Goal: Information Seeking & Learning: Learn about a topic

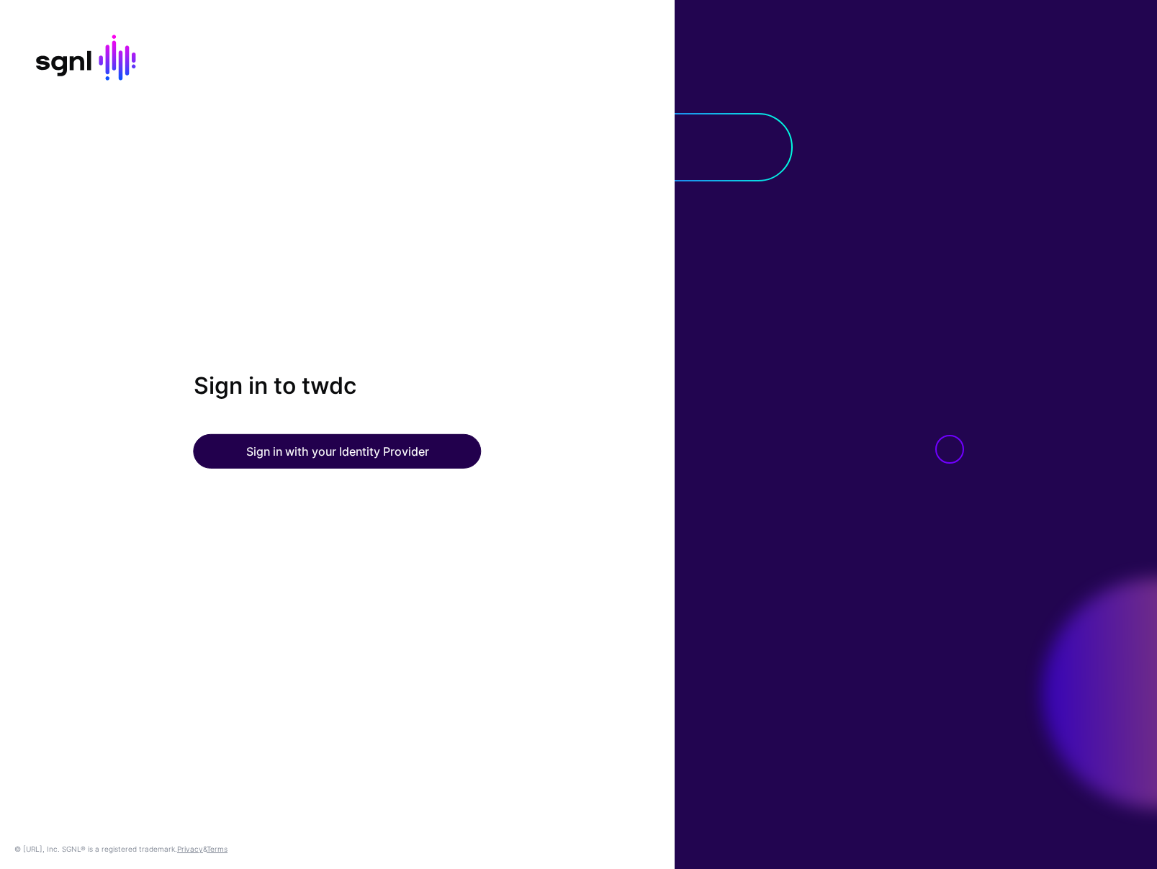
click at [433, 460] on button "Sign in with your Identity Provider" at bounding box center [338, 451] width 288 height 35
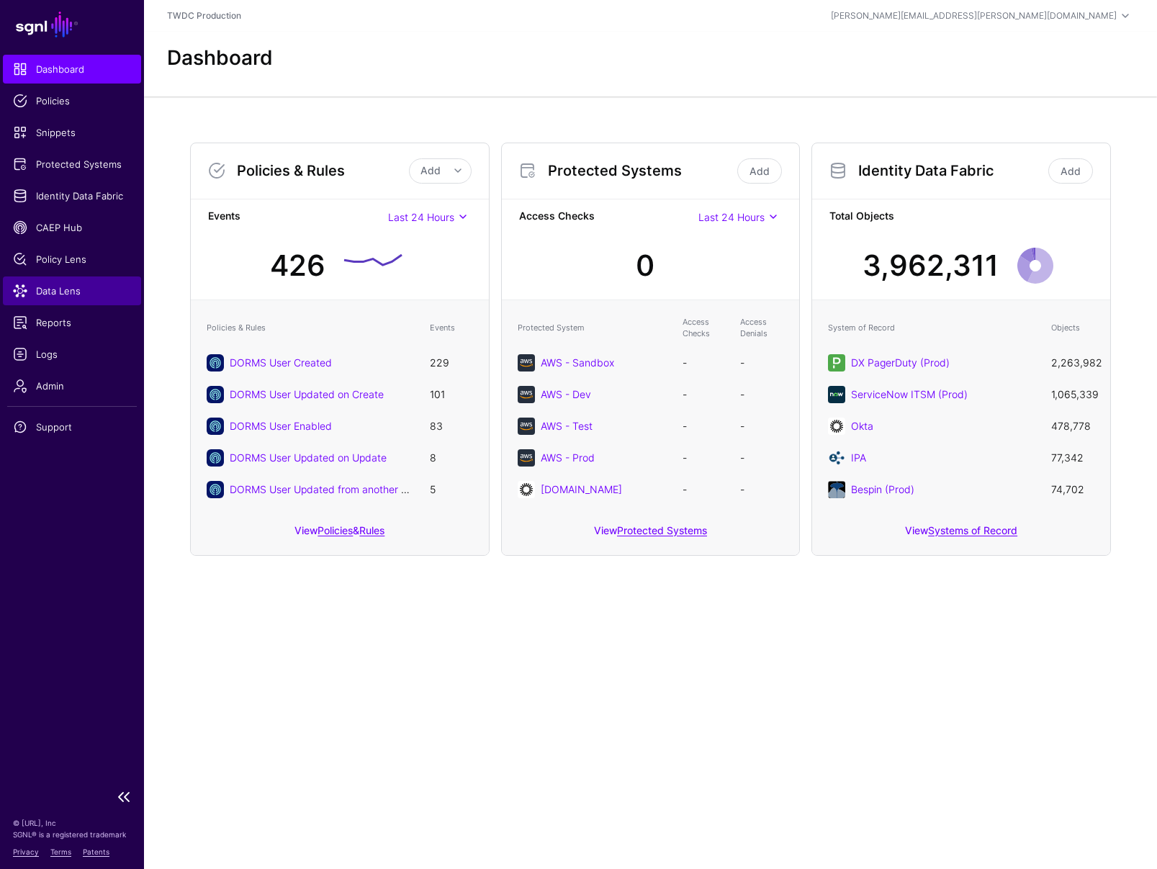
click at [66, 287] on span "Data Lens" at bounding box center [72, 291] width 118 height 14
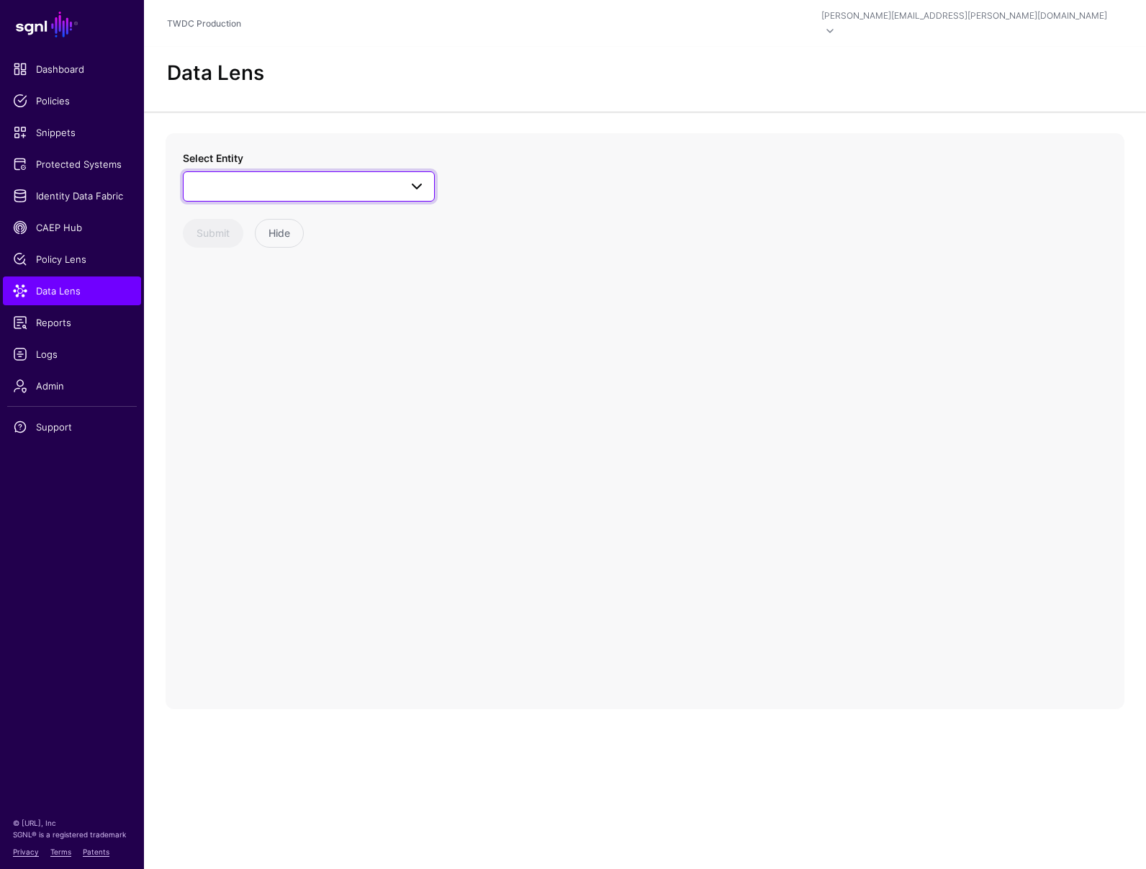
click at [408, 178] on span at bounding box center [413, 186] width 26 height 17
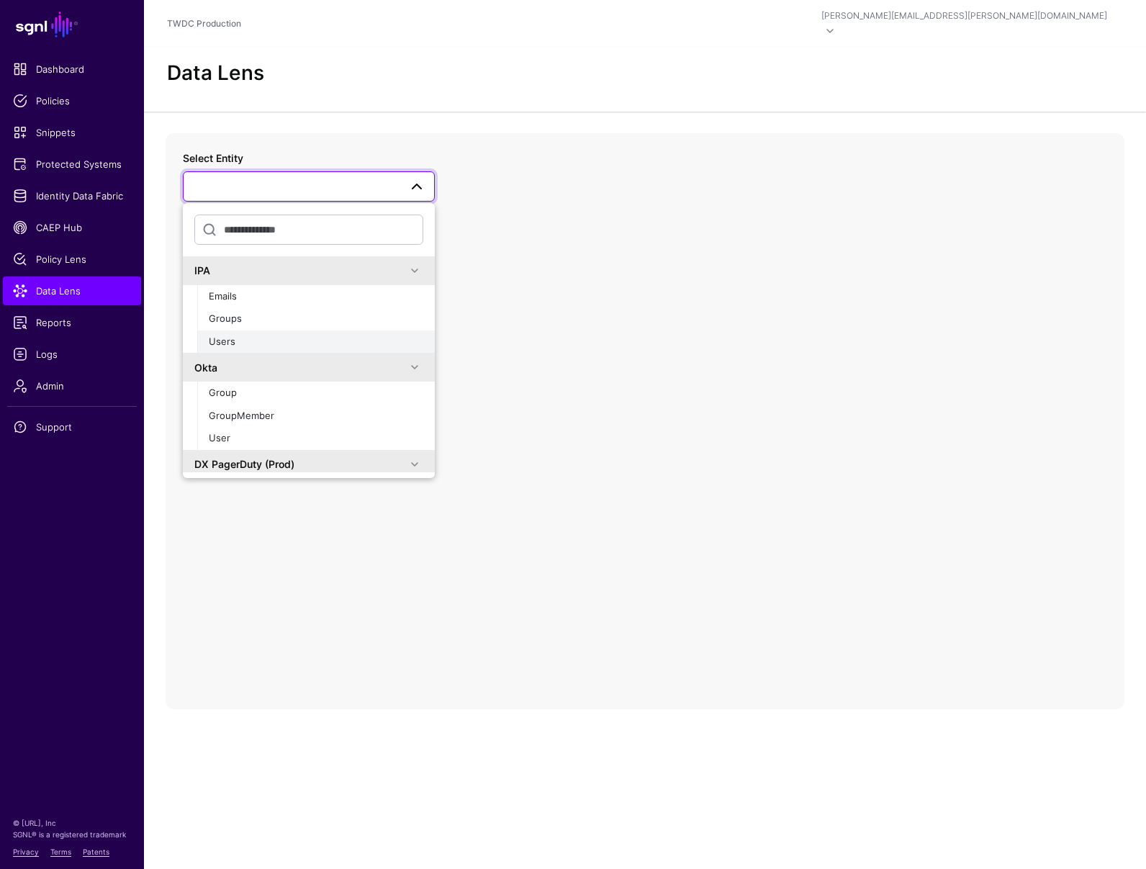
click at [240, 335] on div "Users" at bounding box center [316, 342] width 215 height 14
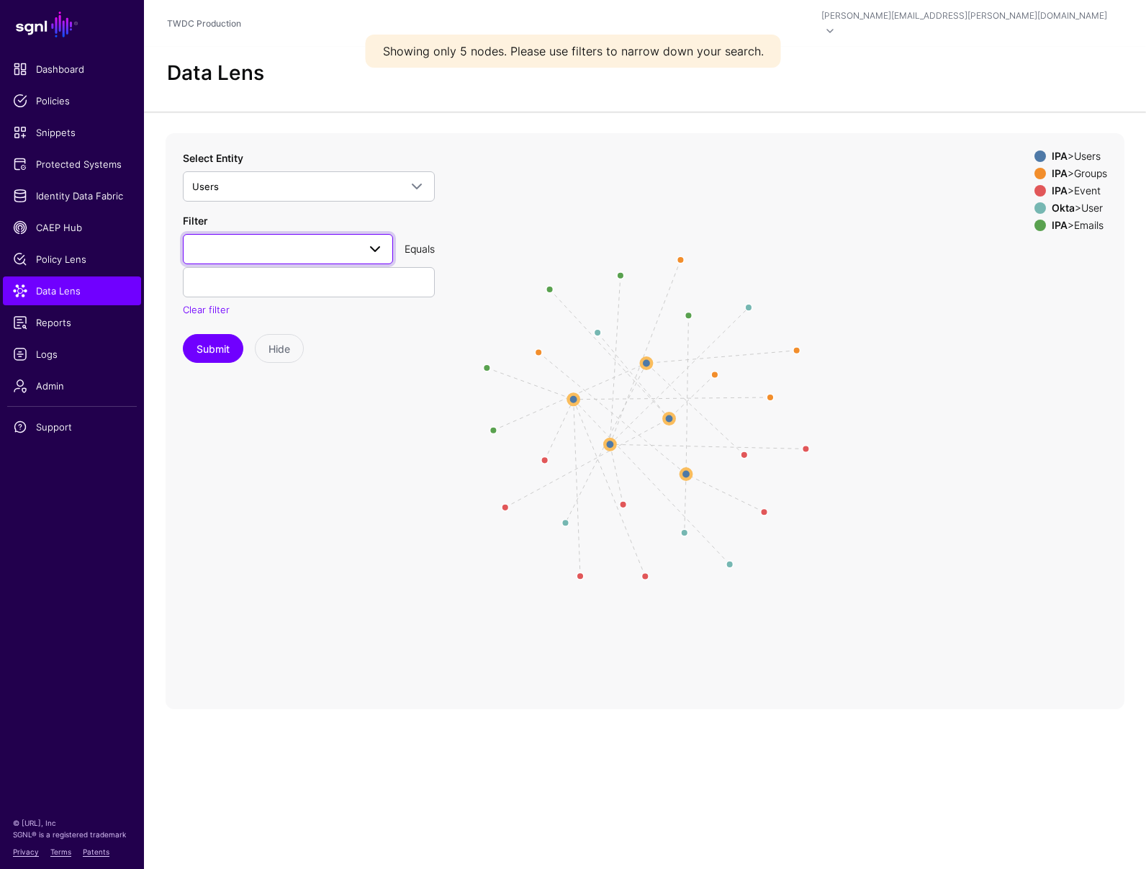
click at [373, 241] on span at bounding box center [375, 249] width 17 height 17
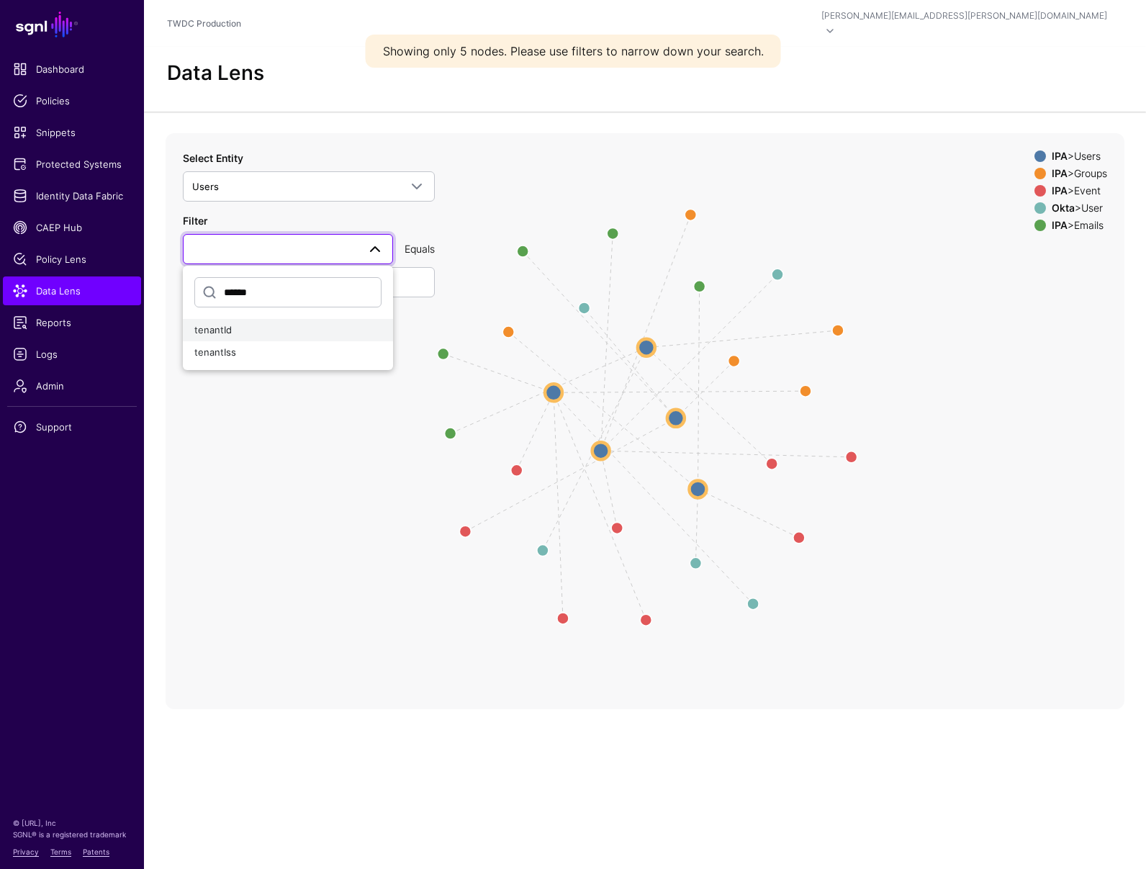
type input "******"
click at [229, 324] on span "tenantId" at bounding box center [212, 330] width 37 height 12
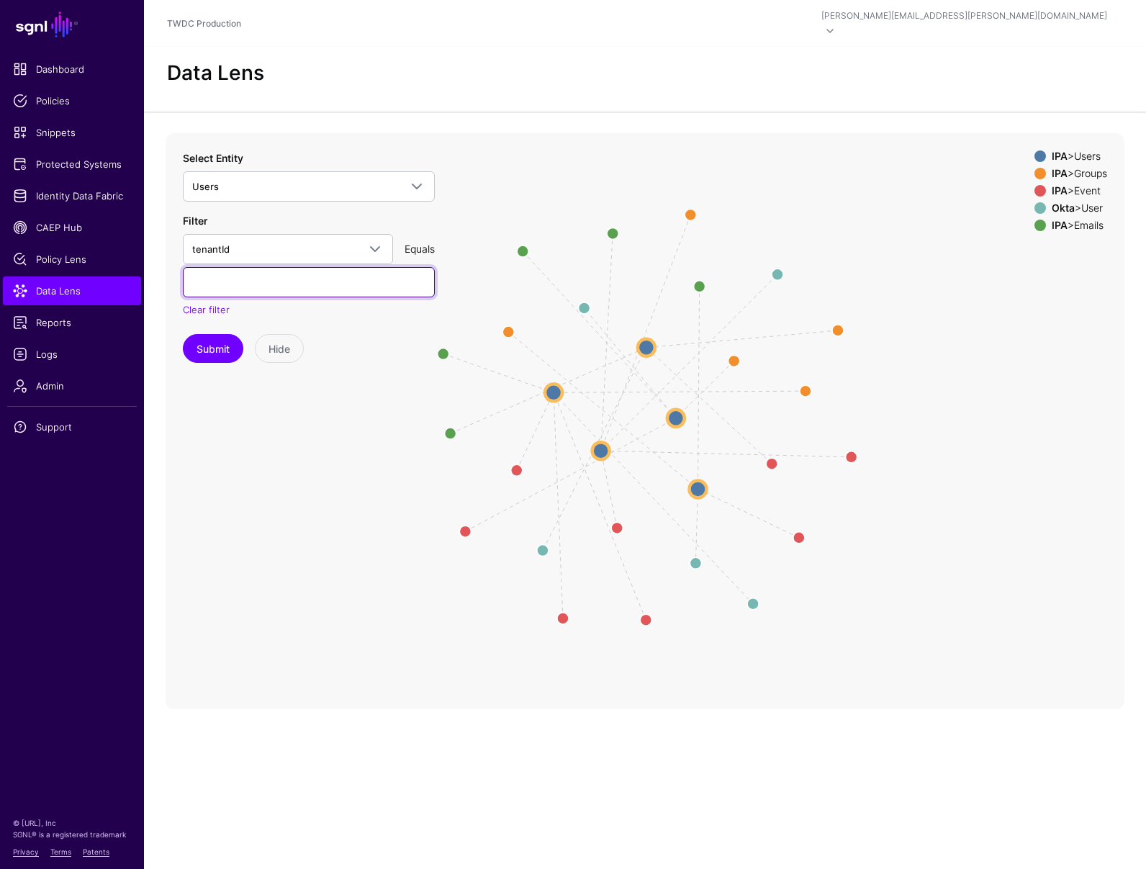
click at [224, 271] on input "text" at bounding box center [309, 282] width 252 height 30
paste input "******"
click at [217, 343] on button "Submit" at bounding box center [213, 348] width 60 height 29
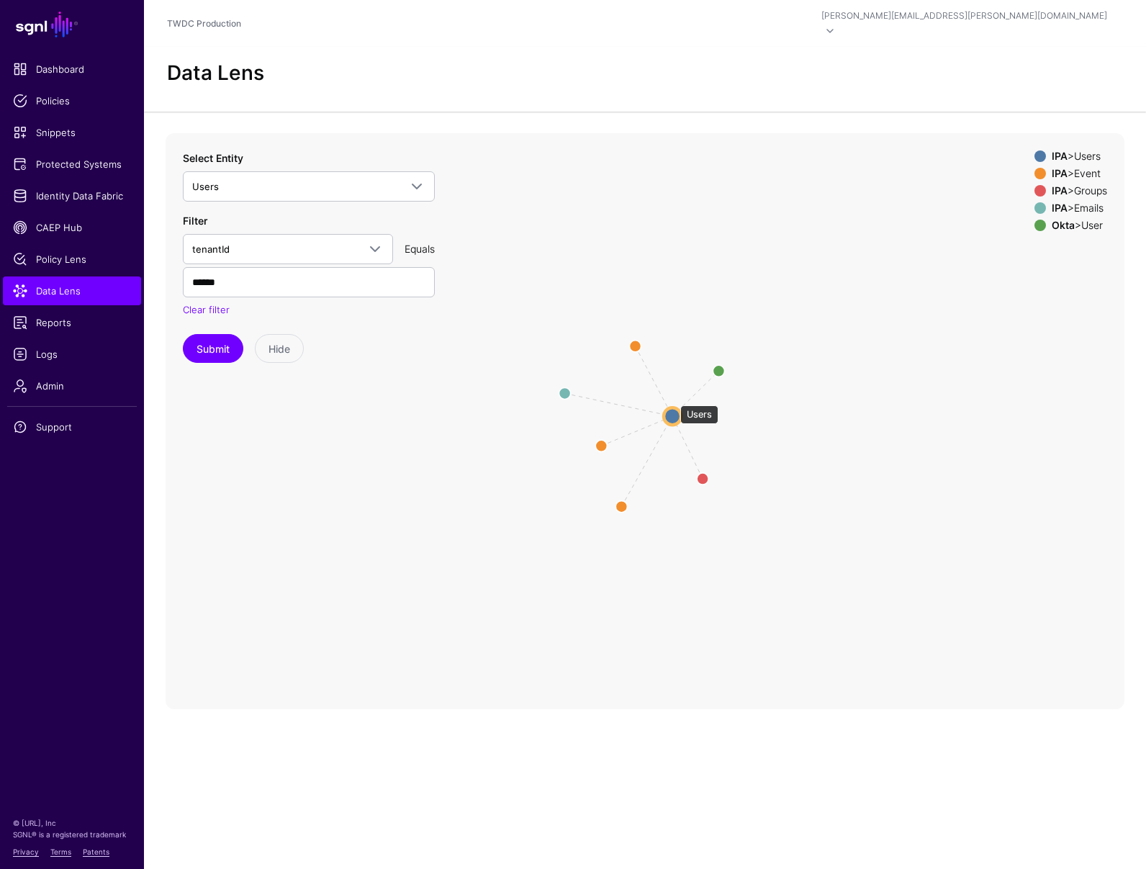
click at [673, 408] on circle at bounding box center [672, 416] width 17 height 17
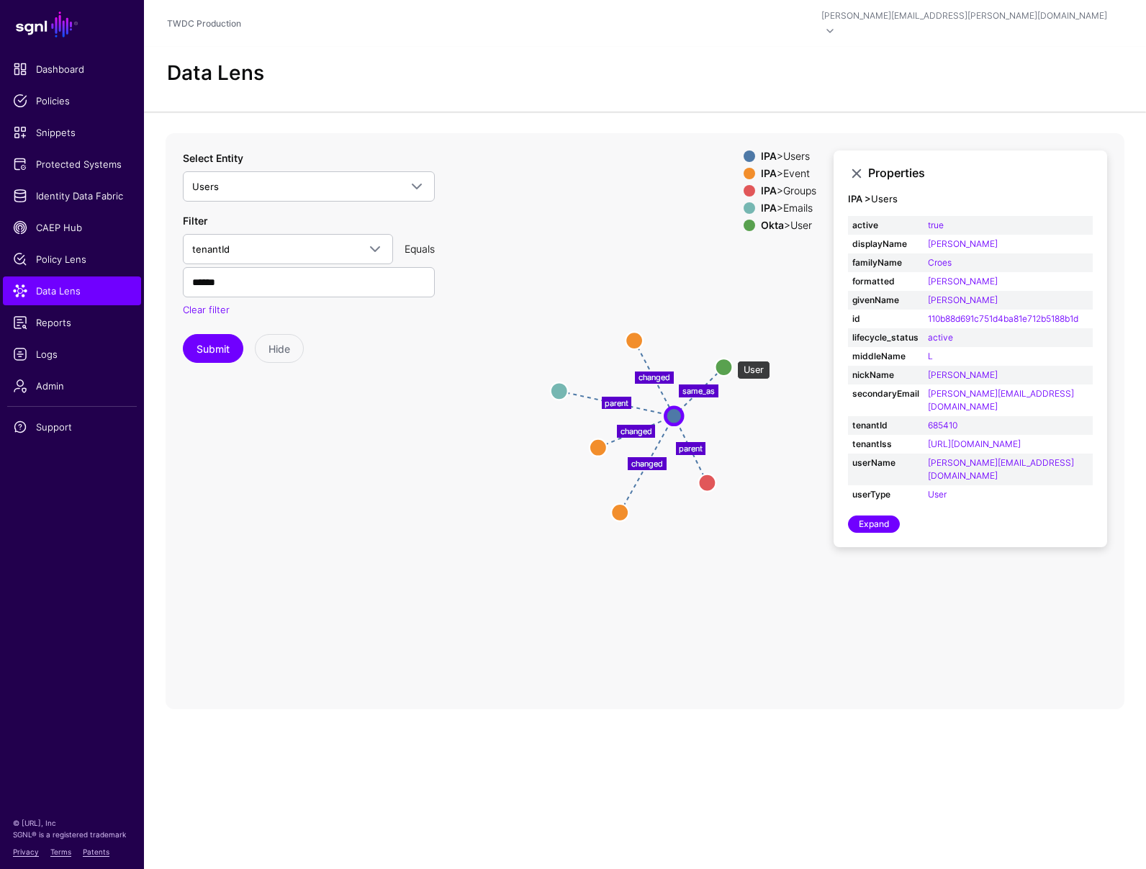
click at [730, 359] on circle at bounding box center [723, 367] width 17 height 17
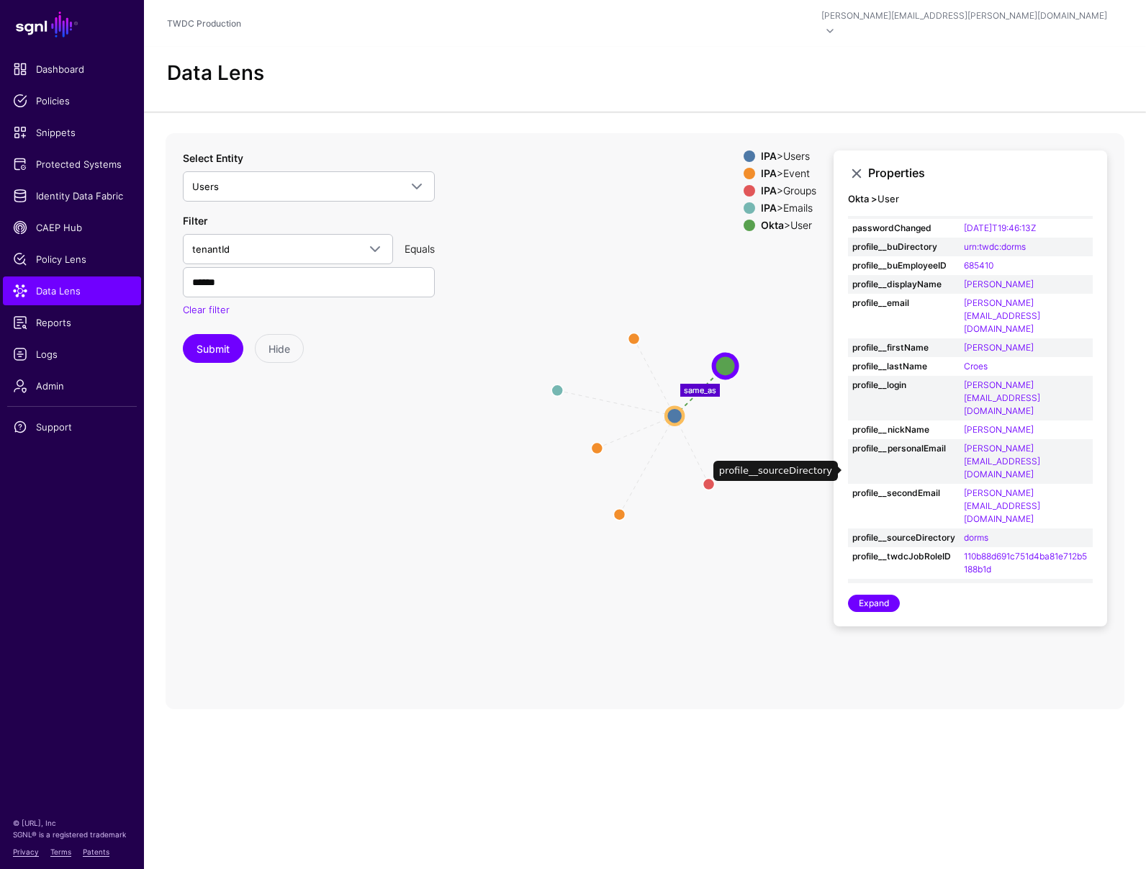
scroll to position [22, 0]
click at [208, 267] on input "******" at bounding box center [309, 282] width 252 height 30
paste input "text"
click at [223, 334] on button "Submit" at bounding box center [213, 348] width 60 height 29
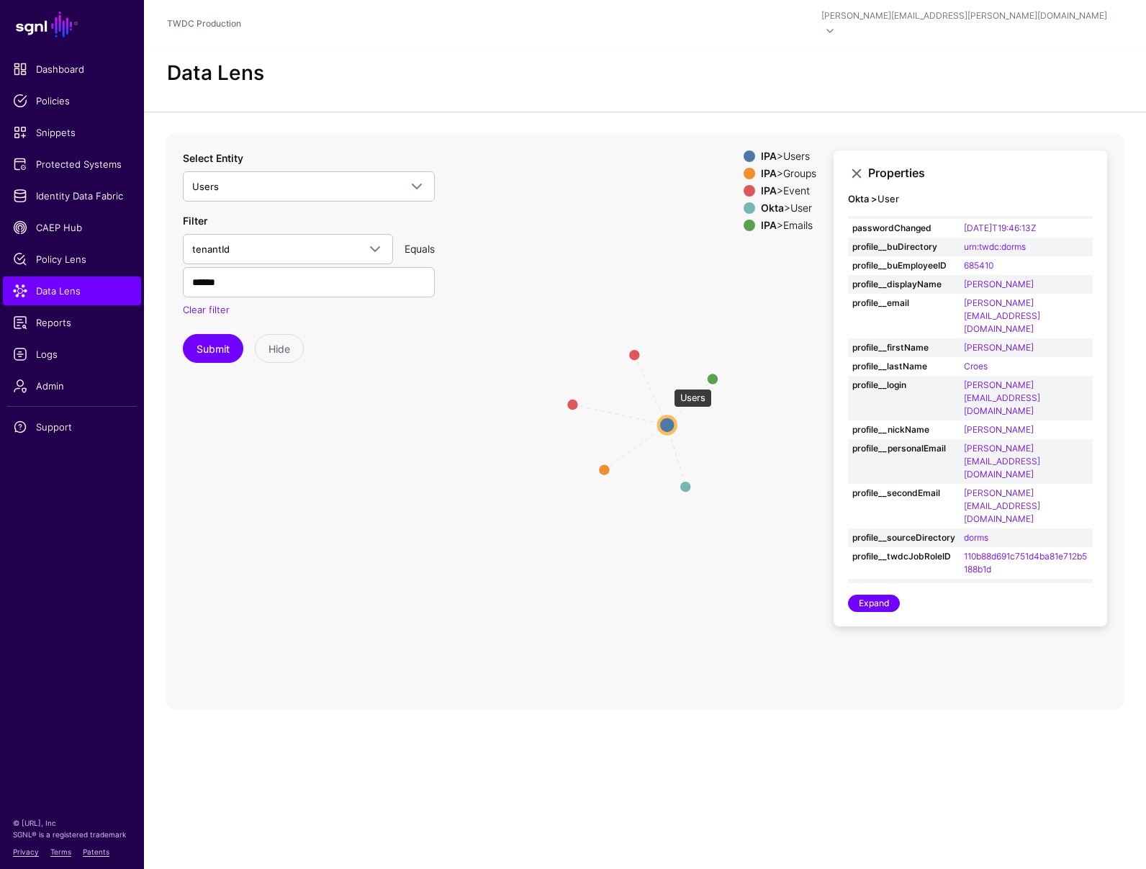
click at [667, 416] on circle at bounding box center [667, 424] width 17 height 17
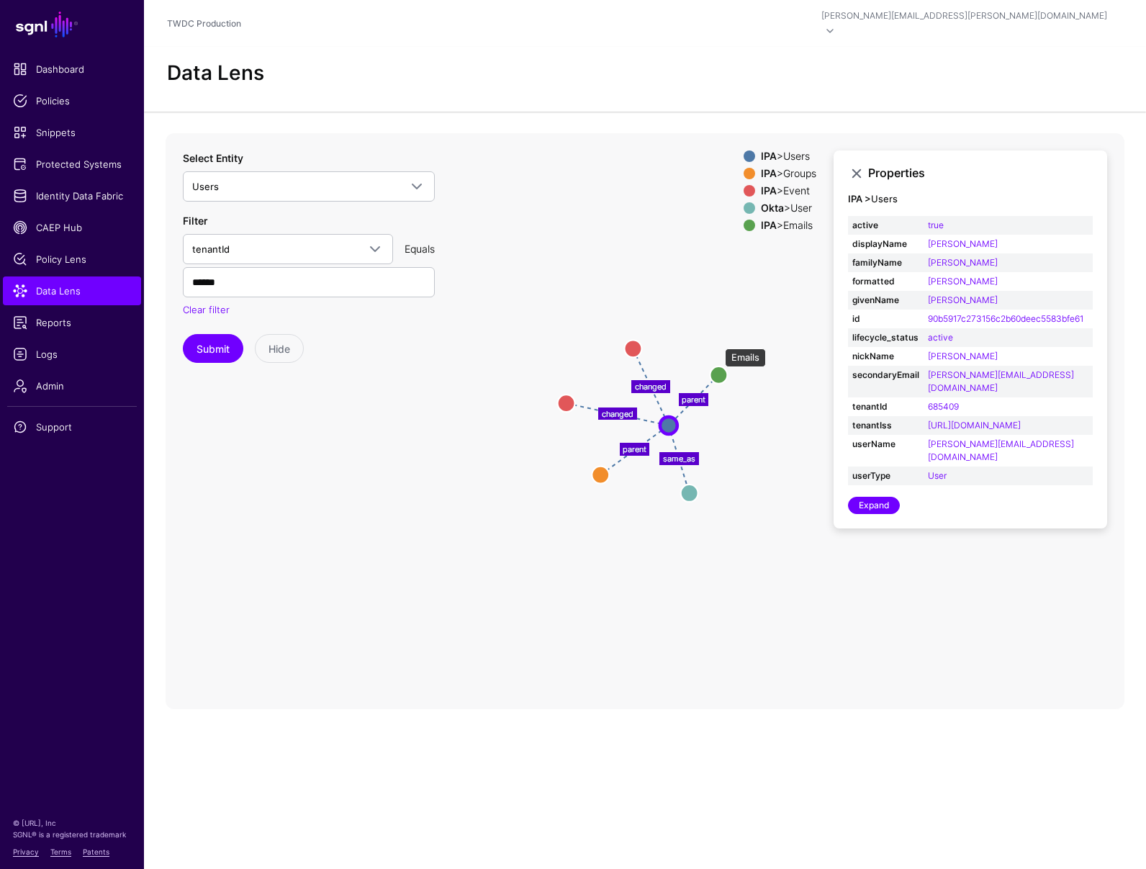
click at [718, 366] on circle at bounding box center [718, 374] width 17 height 17
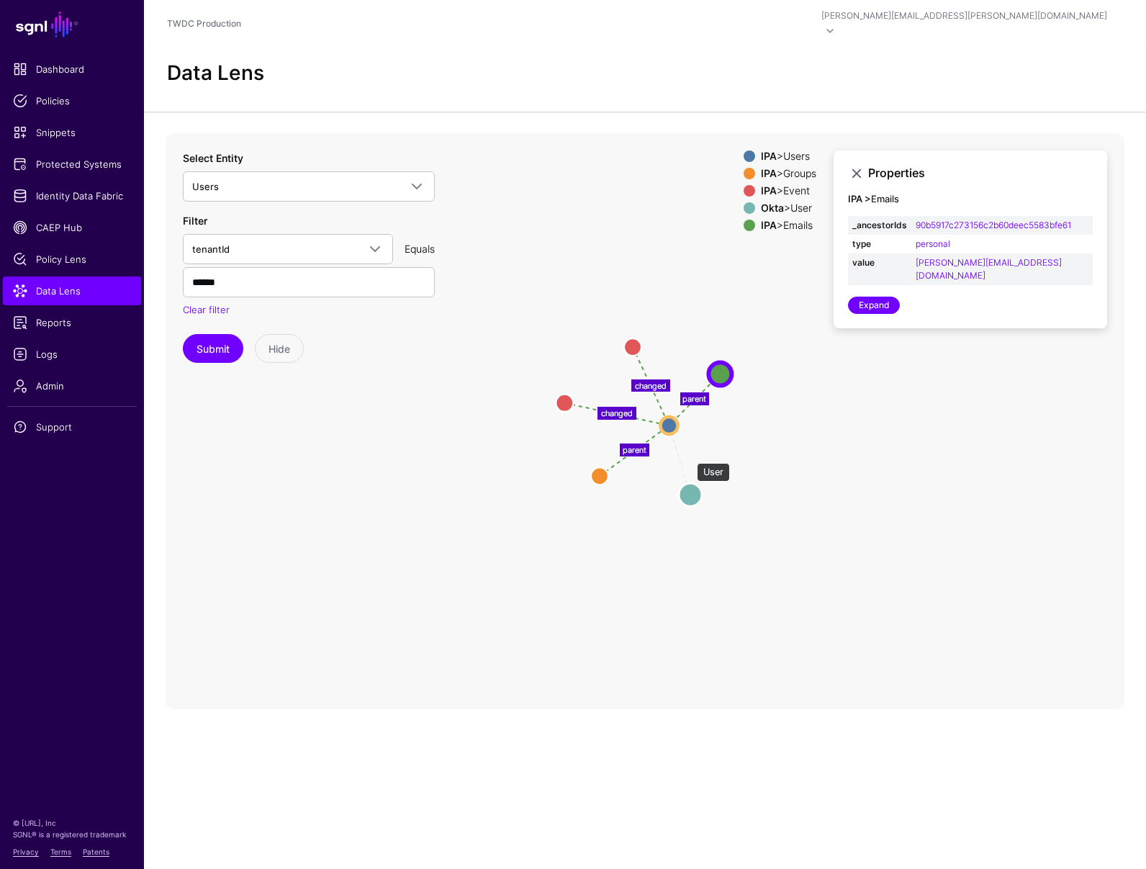
click at [690, 483] on circle at bounding box center [690, 494] width 23 height 23
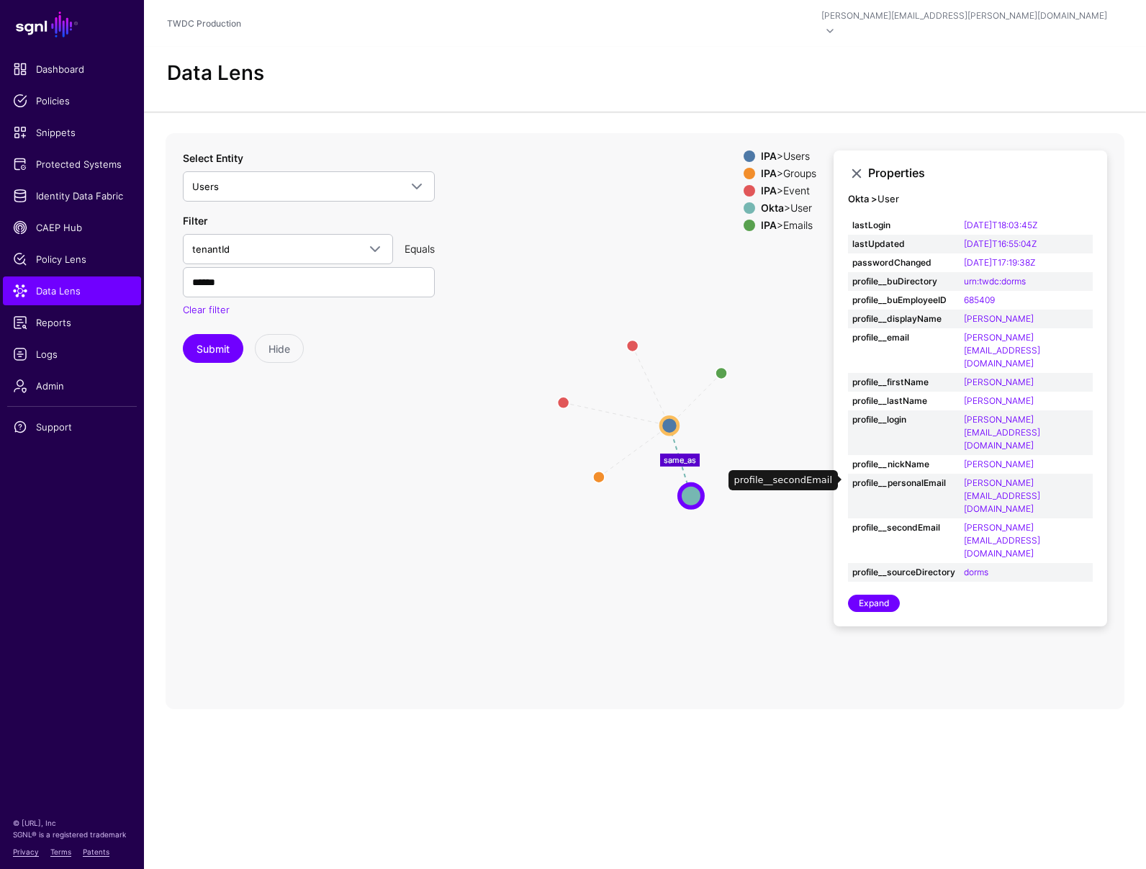
scroll to position [91, 0]
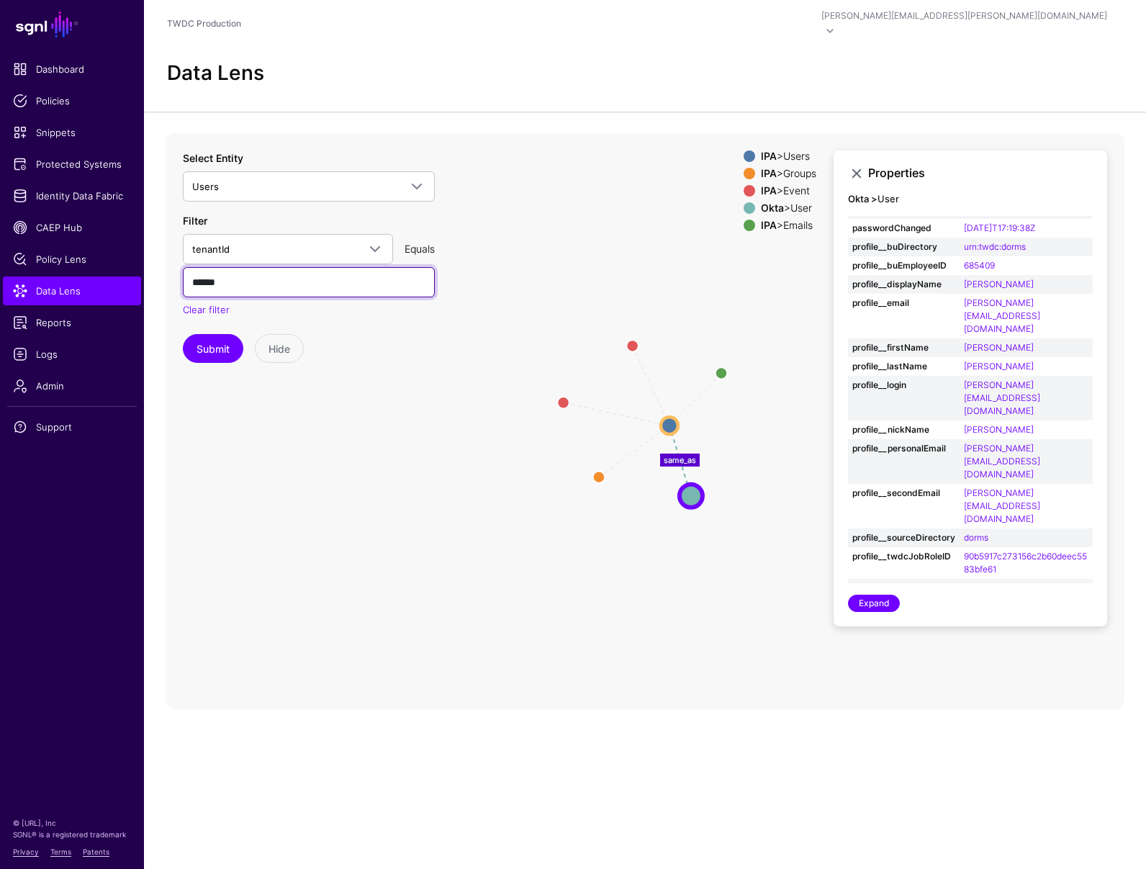
click at [259, 267] on input "******" at bounding box center [309, 282] width 252 height 30
paste input "text"
type input "******"
click at [208, 334] on button "Submit" at bounding box center [213, 348] width 60 height 29
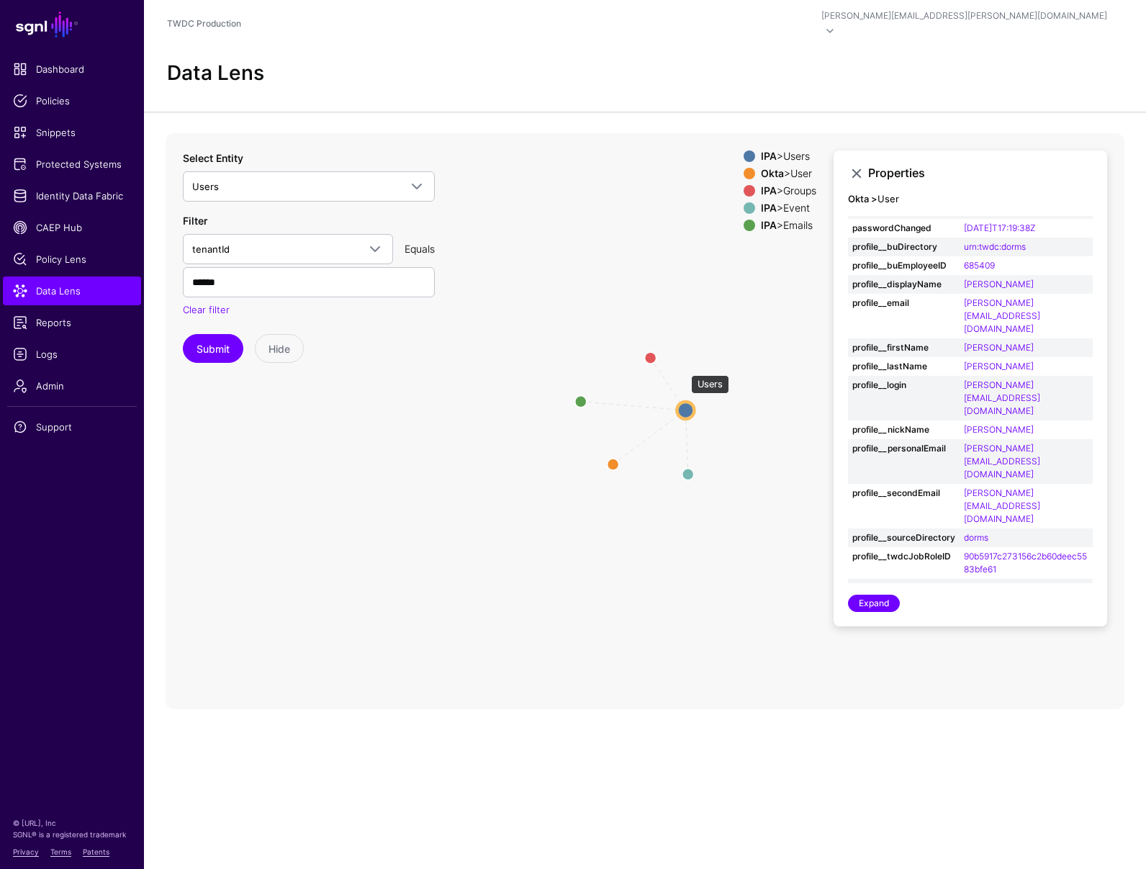
click at [684, 401] on circle at bounding box center [685, 409] width 17 height 17
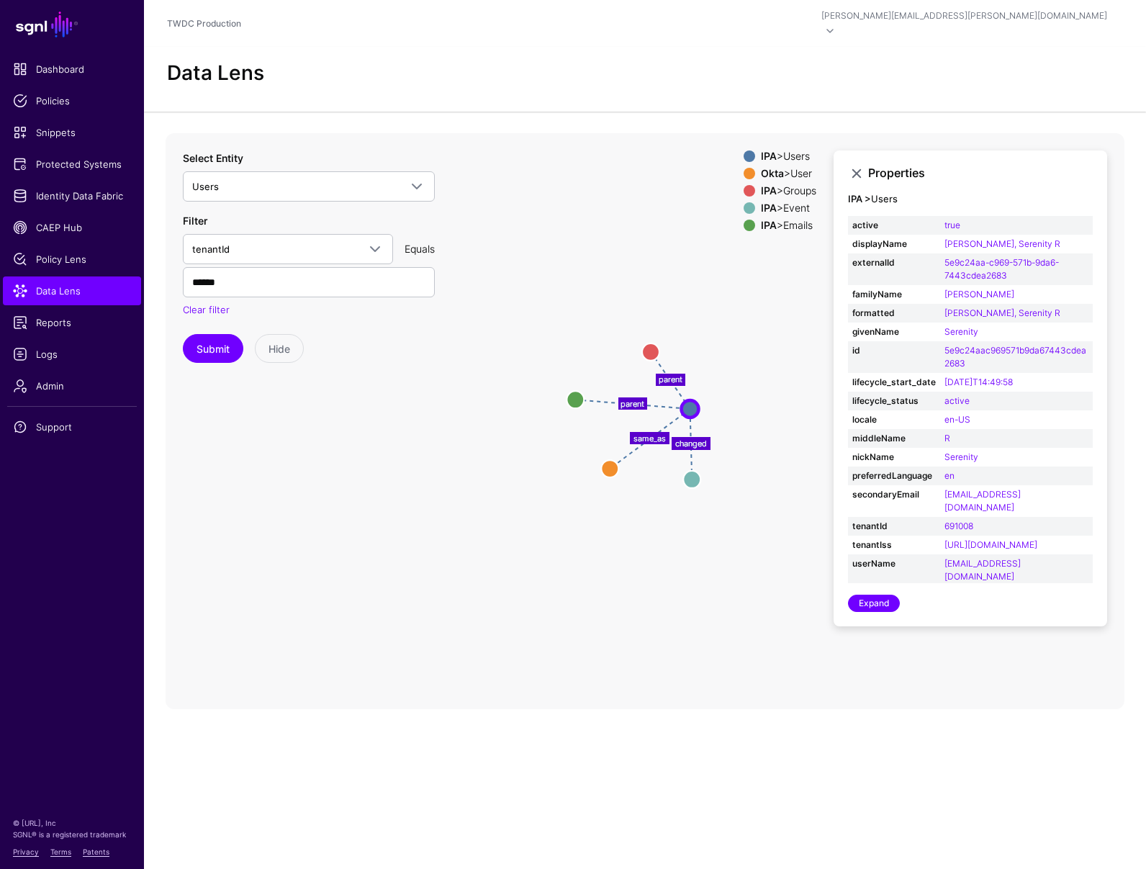
click at [663, 320] on icon "same_as parent changed parent Emails Emails Event Event Groups Groups User User…" at bounding box center [645, 421] width 959 height 576
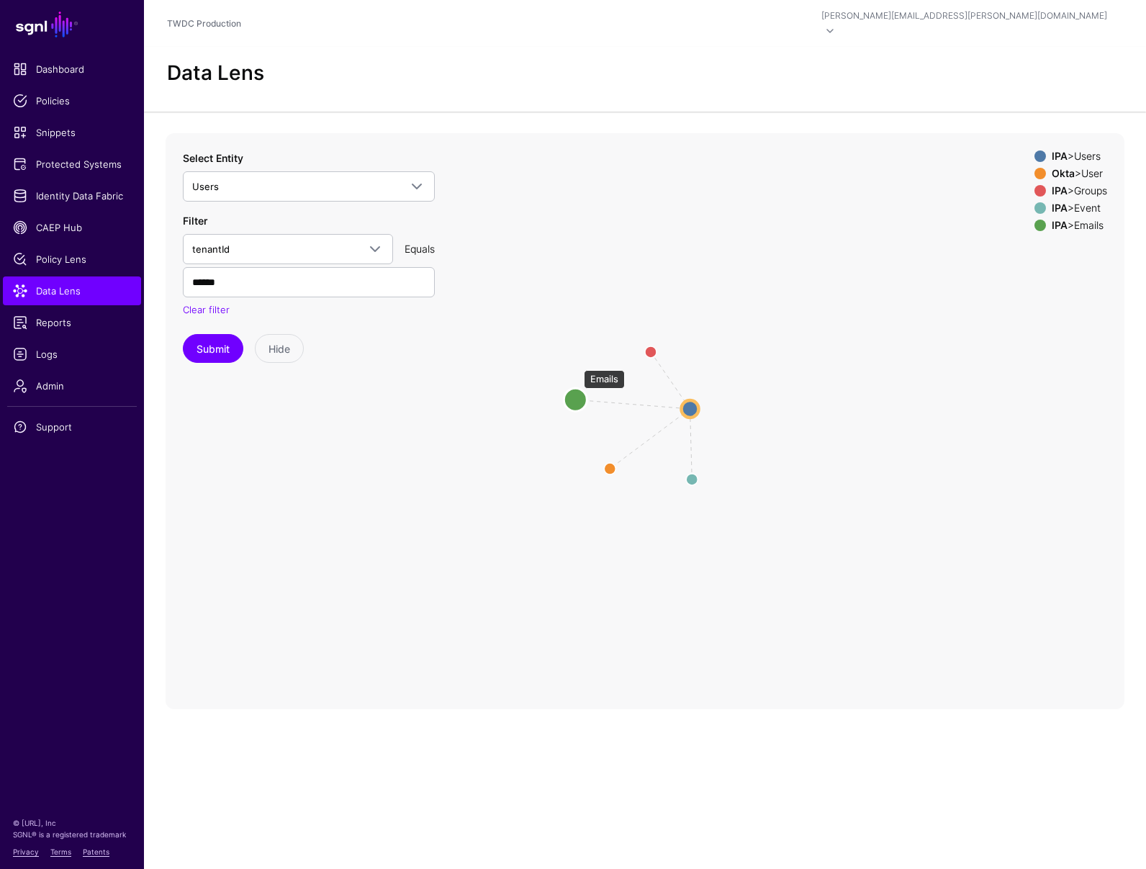
click at [577, 388] on circle at bounding box center [575, 399] width 23 height 23
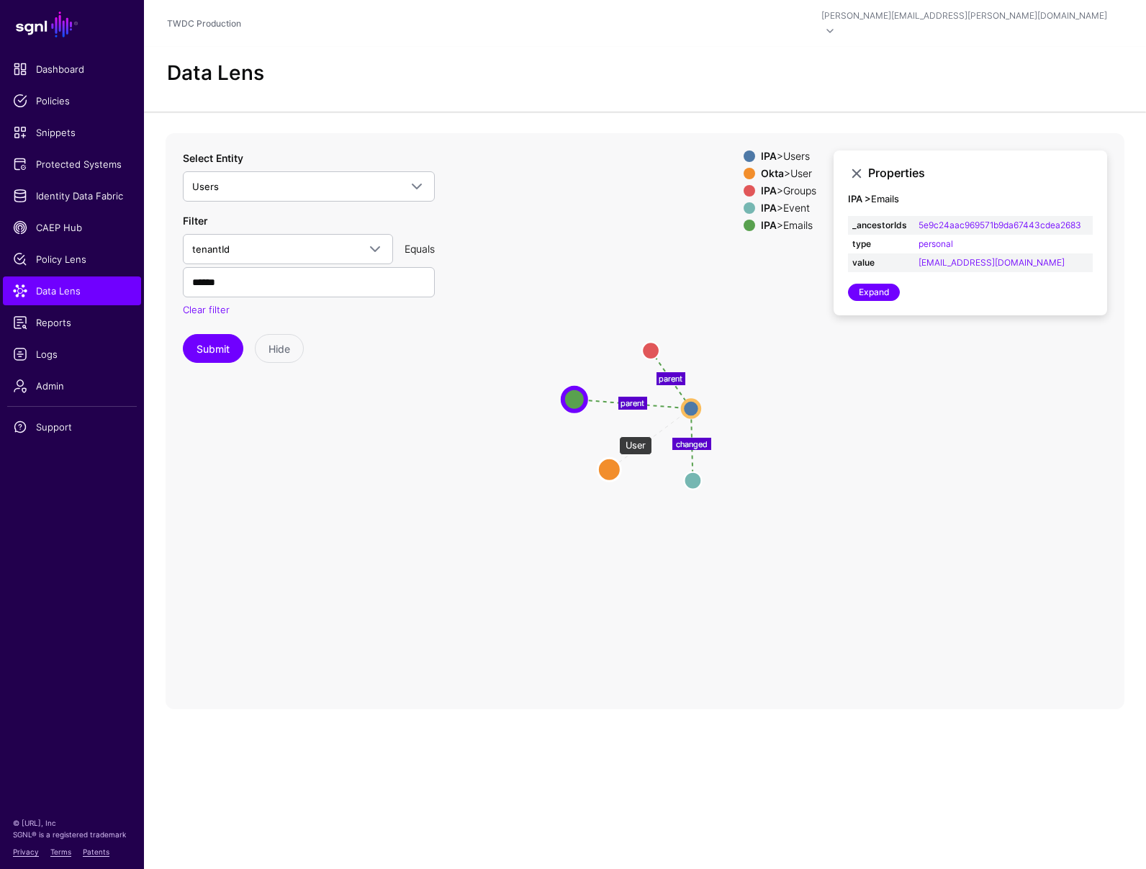
click at [612, 458] on circle at bounding box center [609, 469] width 23 height 23
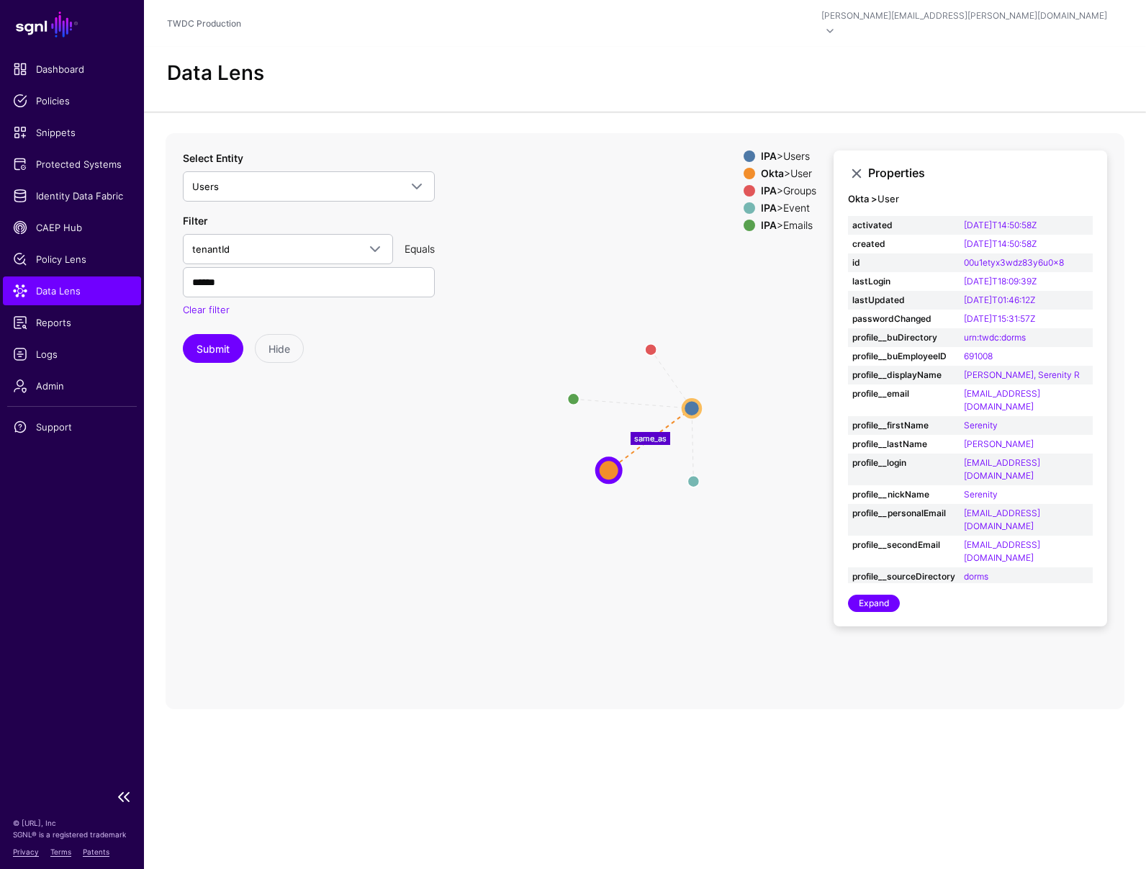
scroll to position [22, 0]
